Goal: Information Seeking & Learning: Learn about a topic

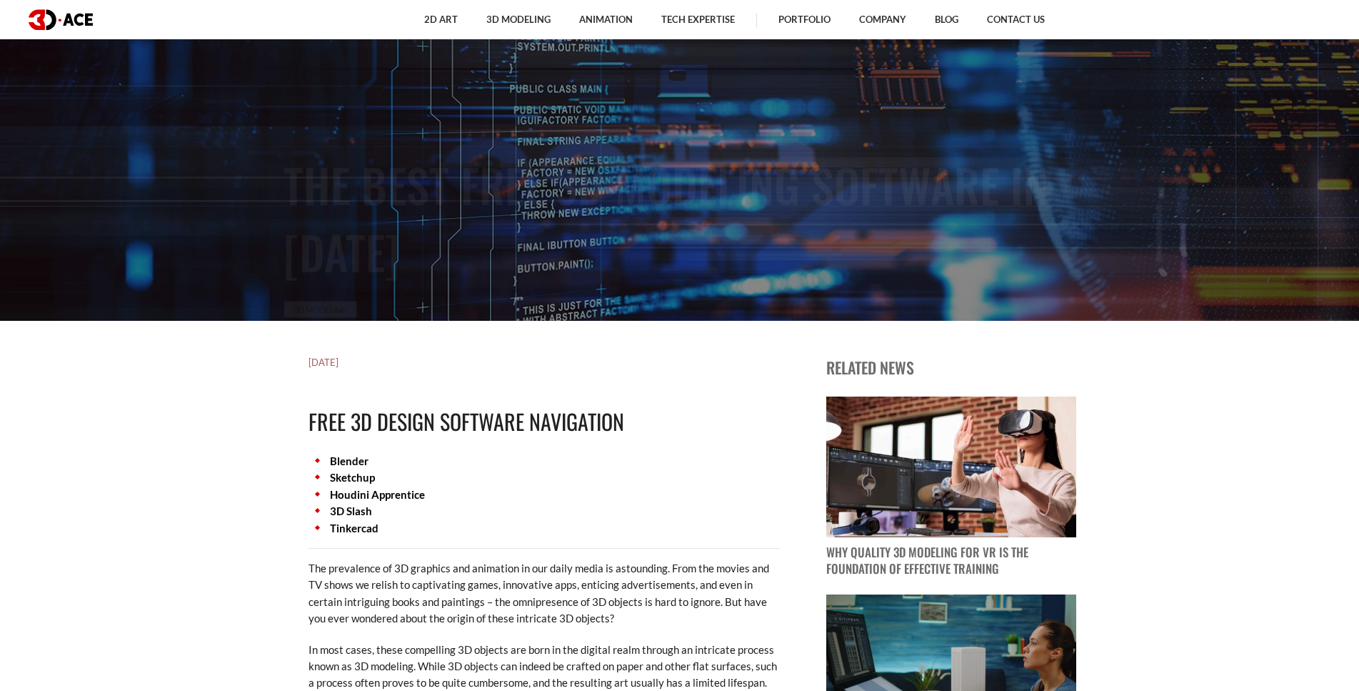
scroll to position [437, 0]
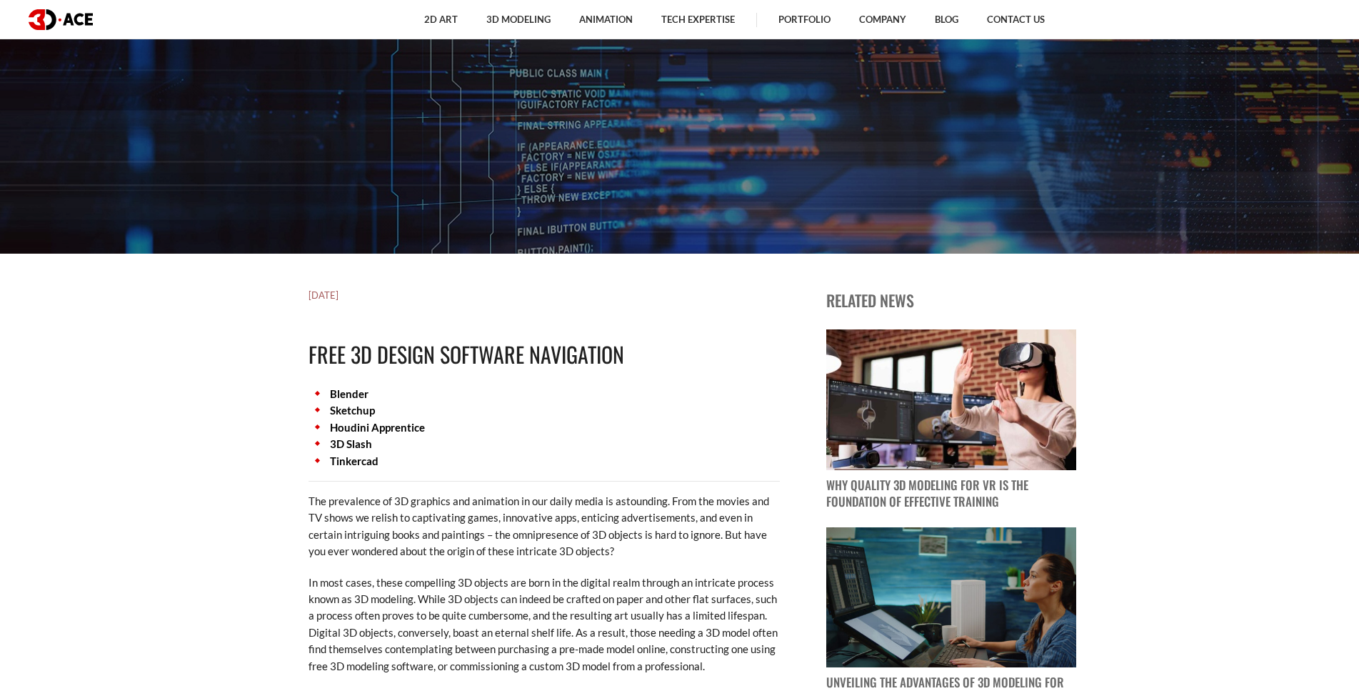
click at [390, 426] on link "Houdini Apprentice" at bounding box center [377, 427] width 95 height 13
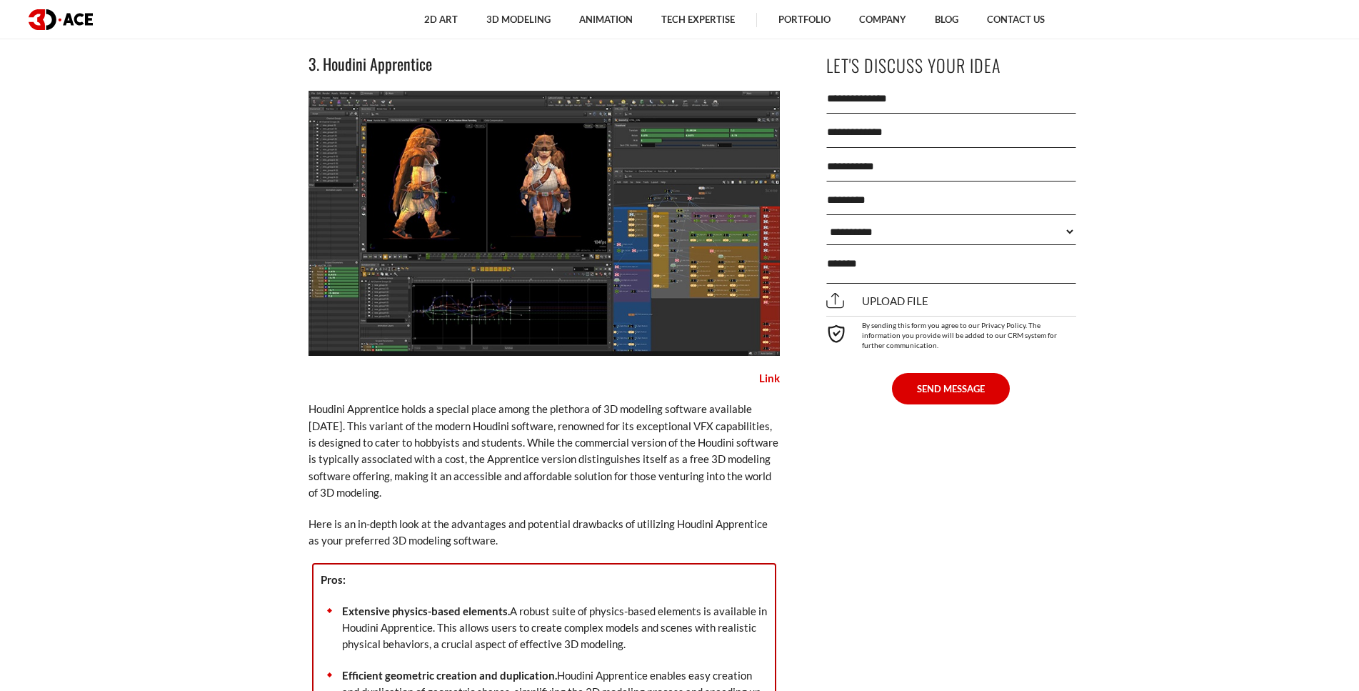
scroll to position [3920, 0]
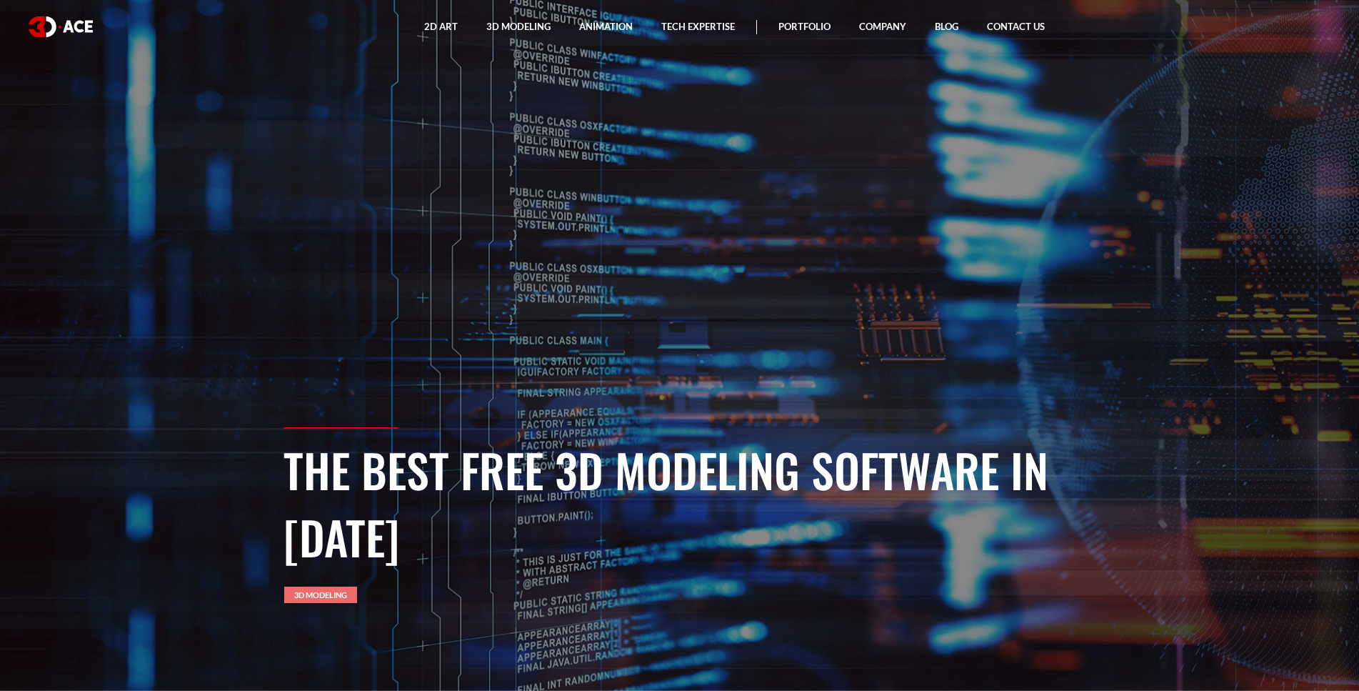
click at [324, 592] on link "3D Modeling" at bounding box center [320, 594] width 73 height 16
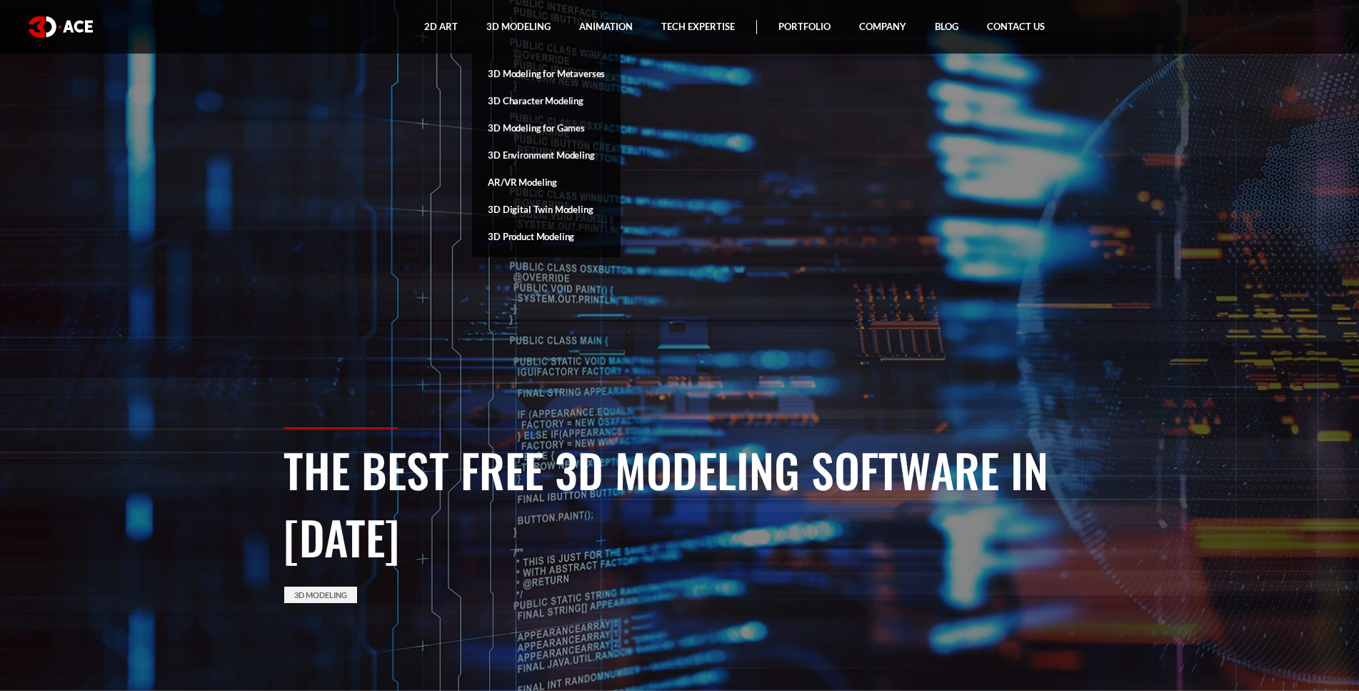
click at [506, 236] on link "3D Product Modeling" at bounding box center [546, 236] width 149 height 27
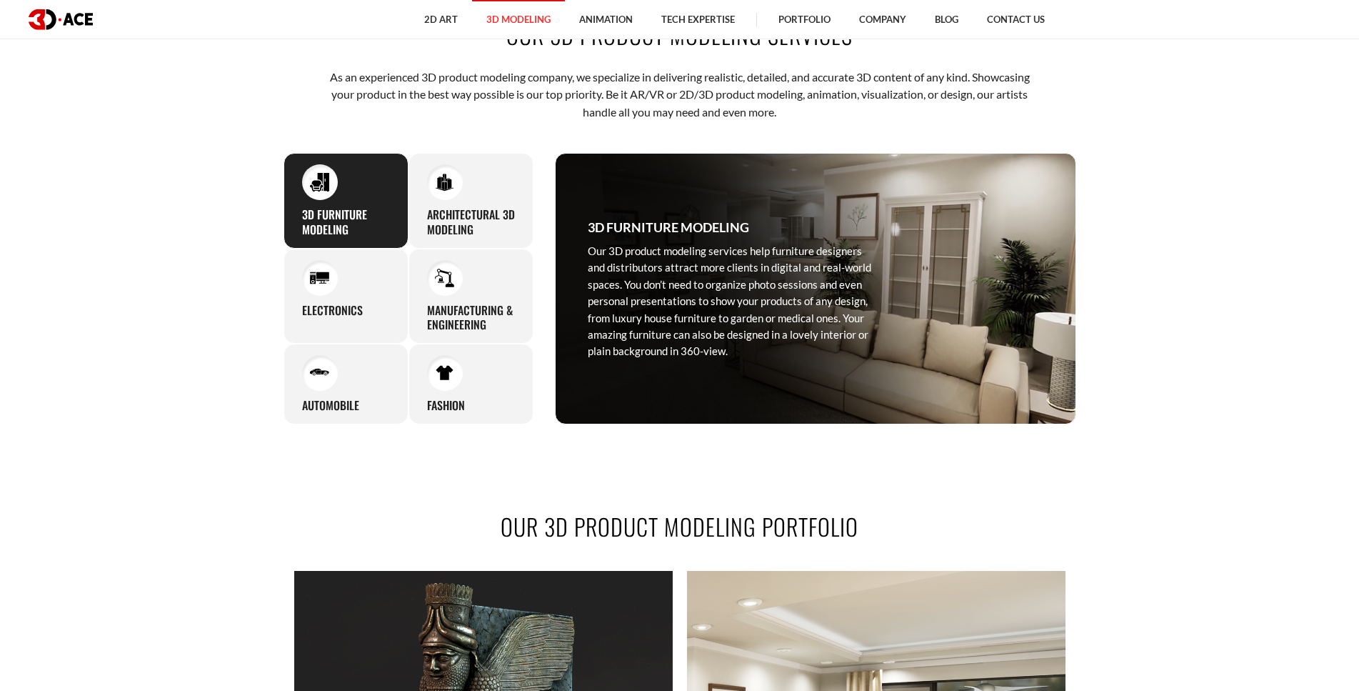
scroll to position [801, 0]
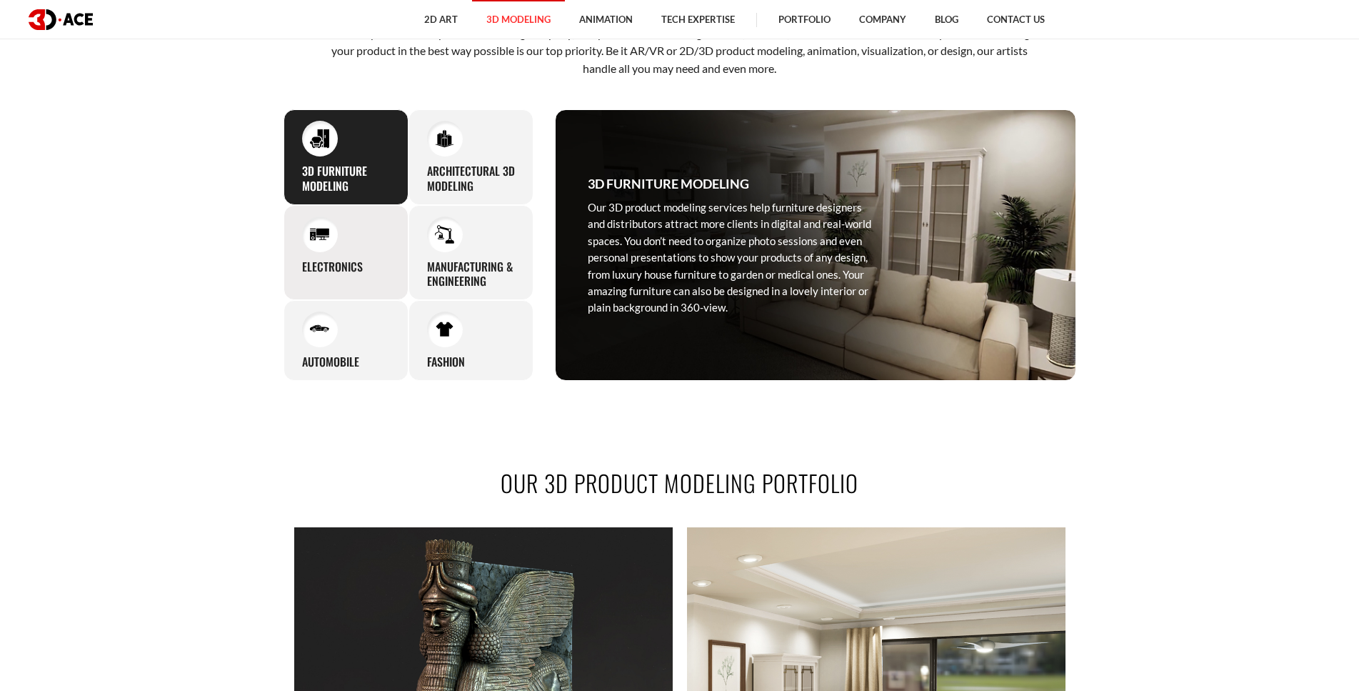
click at [337, 265] on h3 "Electronics" at bounding box center [332, 266] width 61 height 15
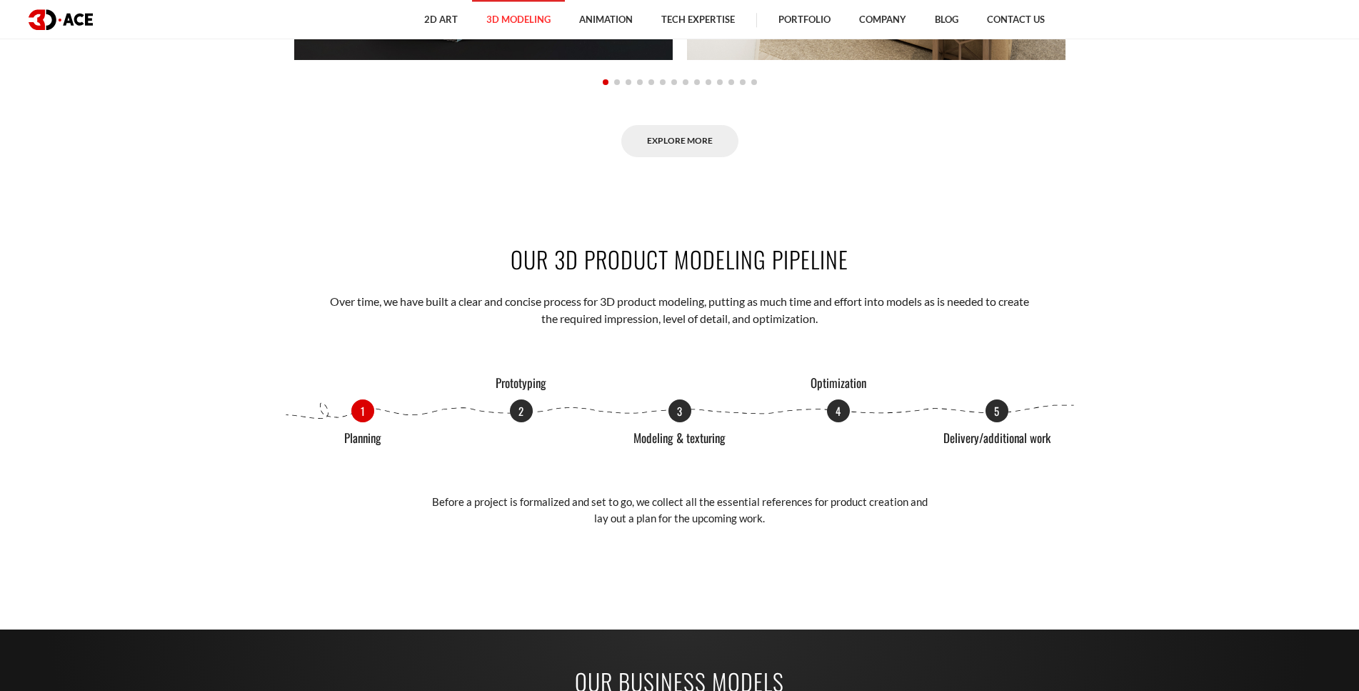
scroll to position [1676, 0]
